Goal: Information Seeking & Learning: Compare options

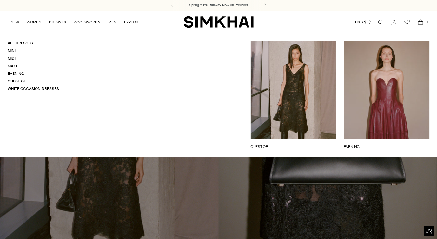
click at [10, 58] on link "Midi" at bounding box center [12, 58] width 8 height 4
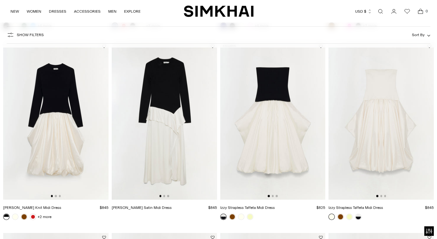
scroll to position [428, 0]
click at [390, 117] on img at bounding box center [380, 121] width 105 height 158
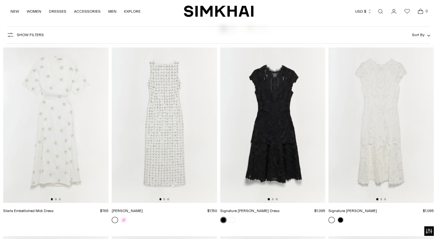
scroll to position [2520, 0]
click at [269, 112] on img at bounding box center [272, 124] width 105 height 158
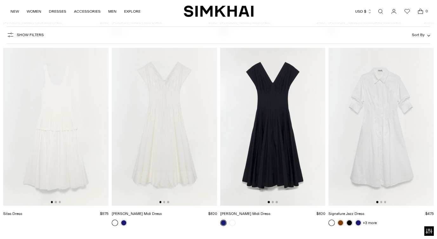
scroll to position [2901, 0]
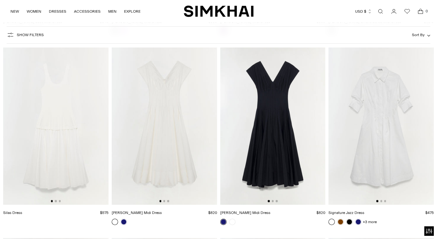
click at [265, 128] on img at bounding box center [272, 126] width 105 height 158
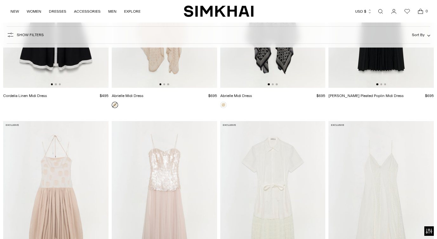
scroll to position [3261, 0]
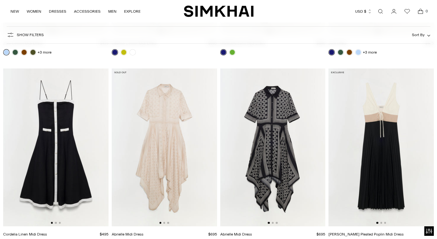
click at [77, 138] on img at bounding box center [55, 147] width 105 height 158
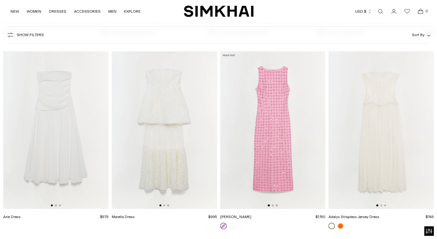
scroll to position [3661, 0]
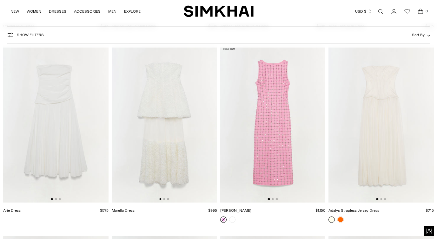
click at [60, 126] on img at bounding box center [55, 124] width 105 height 158
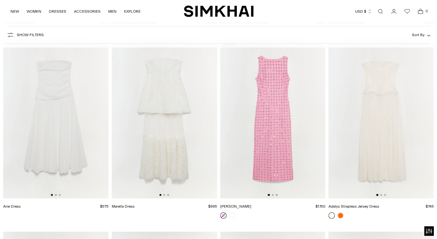
scroll to position [3662, 0]
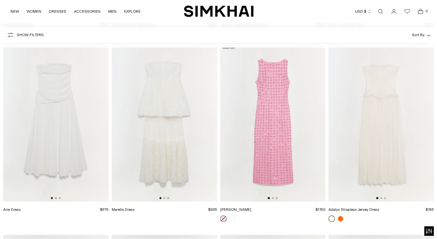
click at [396, 82] on img at bounding box center [380, 123] width 105 height 158
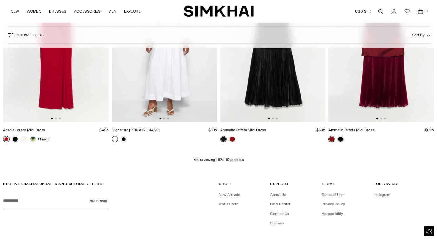
scroll to position [4353, 0]
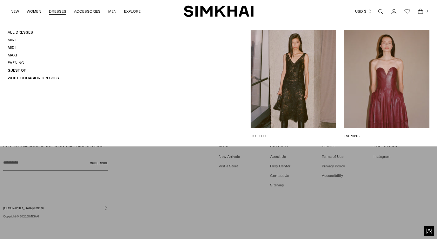
click at [21, 31] on link "All Dresses" at bounding box center [20, 32] width 25 height 4
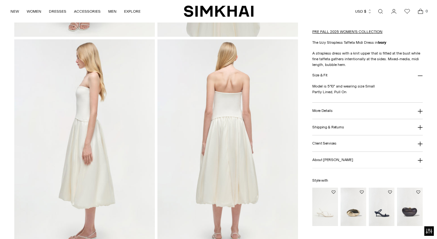
scroll to position [221, 0]
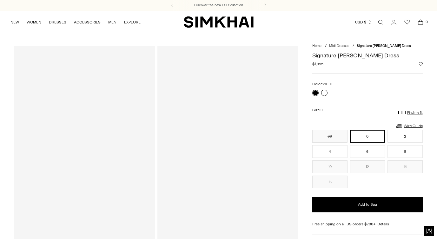
click at [325, 92] on link at bounding box center [324, 93] width 6 height 6
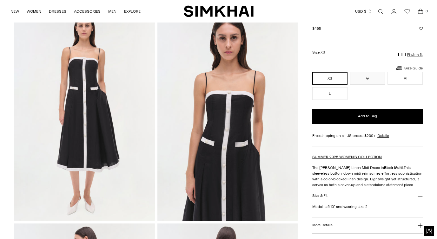
scroll to position [37, 0]
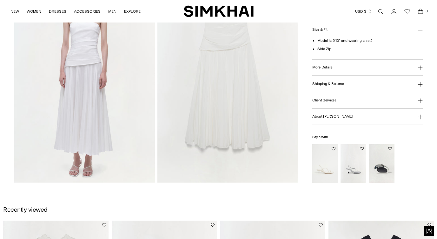
scroll to position [504, 0]
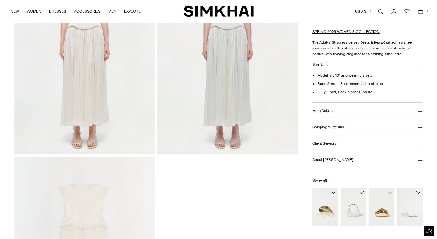
scroll to position [529, 0]
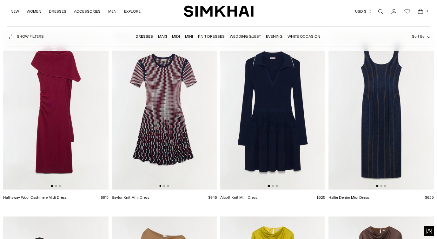
scroll to position [1397, 0]
click at [153, 109] on img at bounding box center [164, 110] width 105 height 158
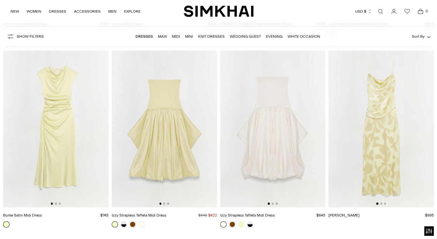
scroll to position [2906, 0]
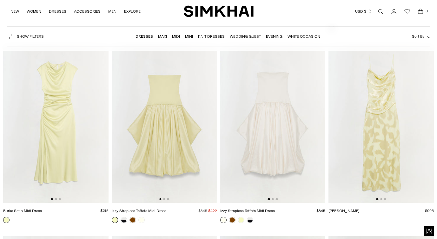
click at [160, 113] on img at bounding box center [164, 124] width 105 height 158
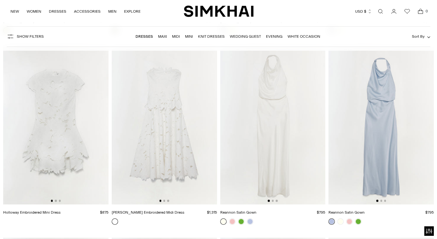
scroll to position [3496, 0]
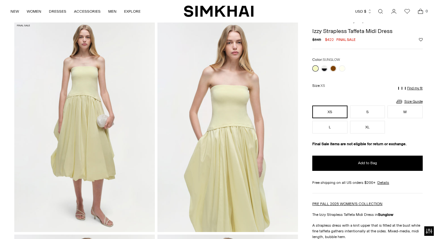
scroll to position [21, 0]
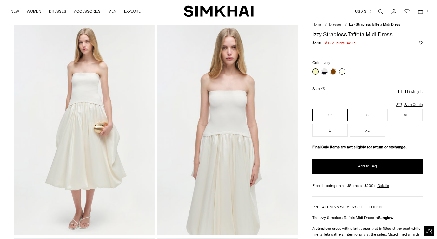
click at [342, 70] on link at bounding box center [342, 71] width 6 height 6
